Goal: Task Accomplishment & Management: Use online tool/utility

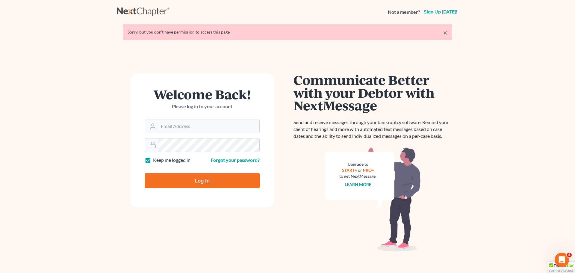
type input "[PERSON_NAME][EMAIL_ADDRESS][DOMAIN_NAME]"
click at [212, 173] on input "Log In" at bounding box center [202, 180] width 115 height 15
type input "Thinking..."
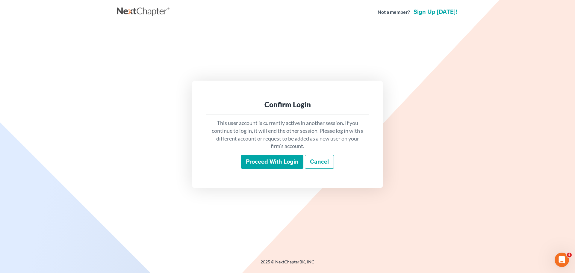
click at [270, 163] on input "Proceed with login" at bounding box center [272, 162] width 62 height 14
